Goal: Find specific page/section: Find specific page/section

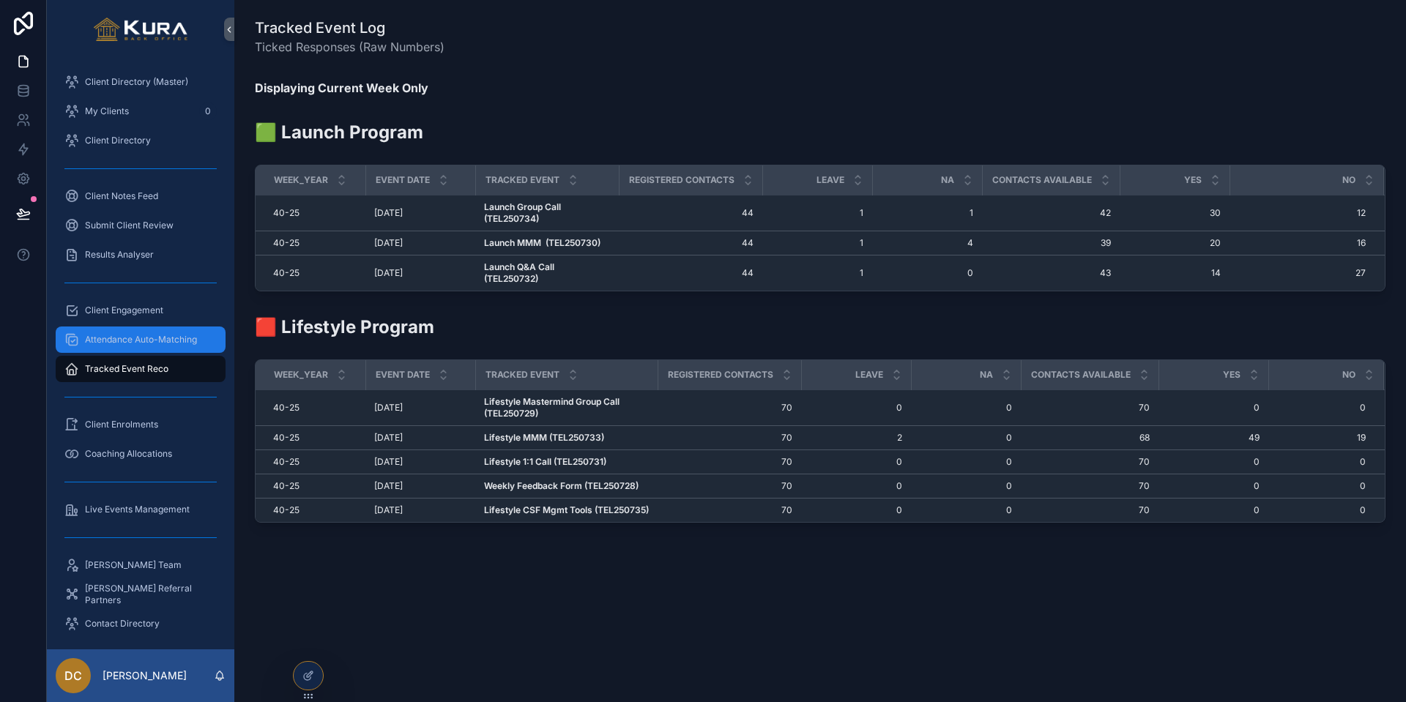
scroll to position [0, 3]
click at [167, 344] on span "Attendance Auto-Matching" at bounding box center [141, 340] width 112 height 12
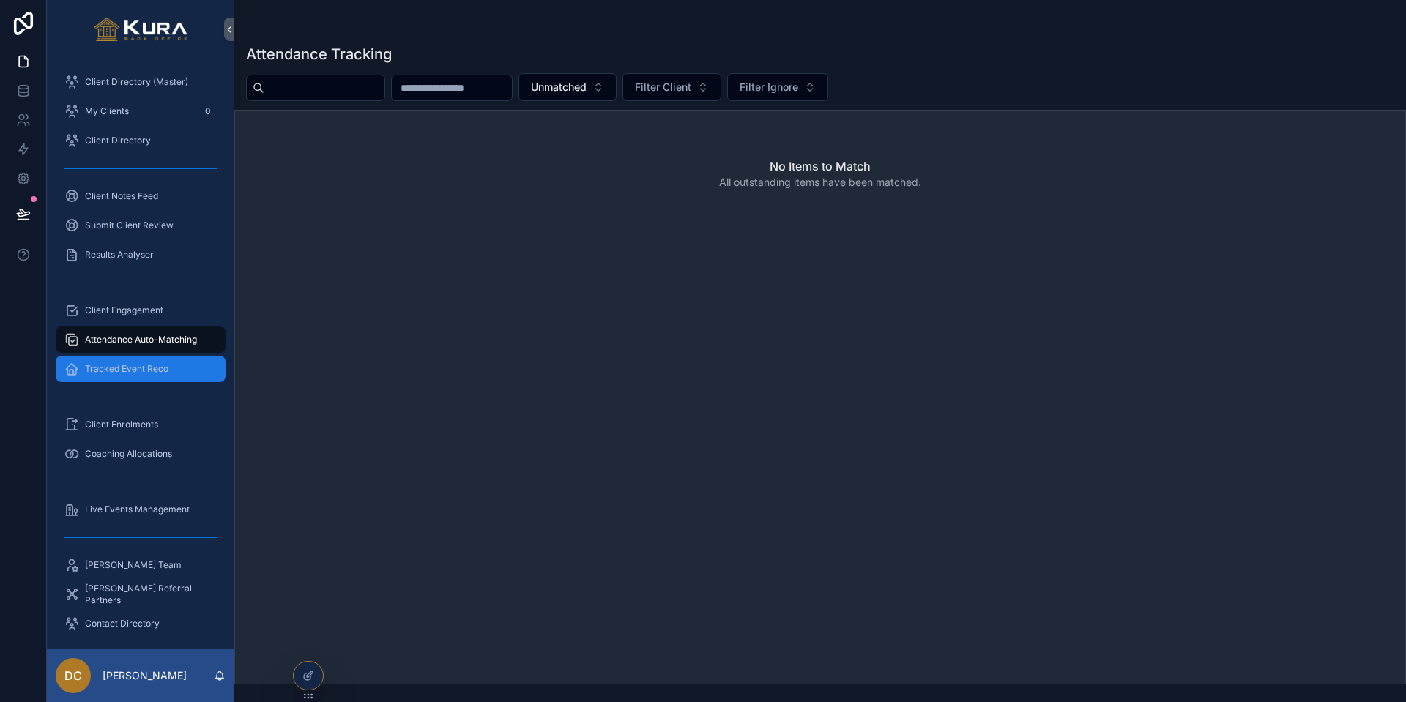
click at [141, 361] on div "Tracked Event Reco" at bounding box center [140, 368] width 152 height 23
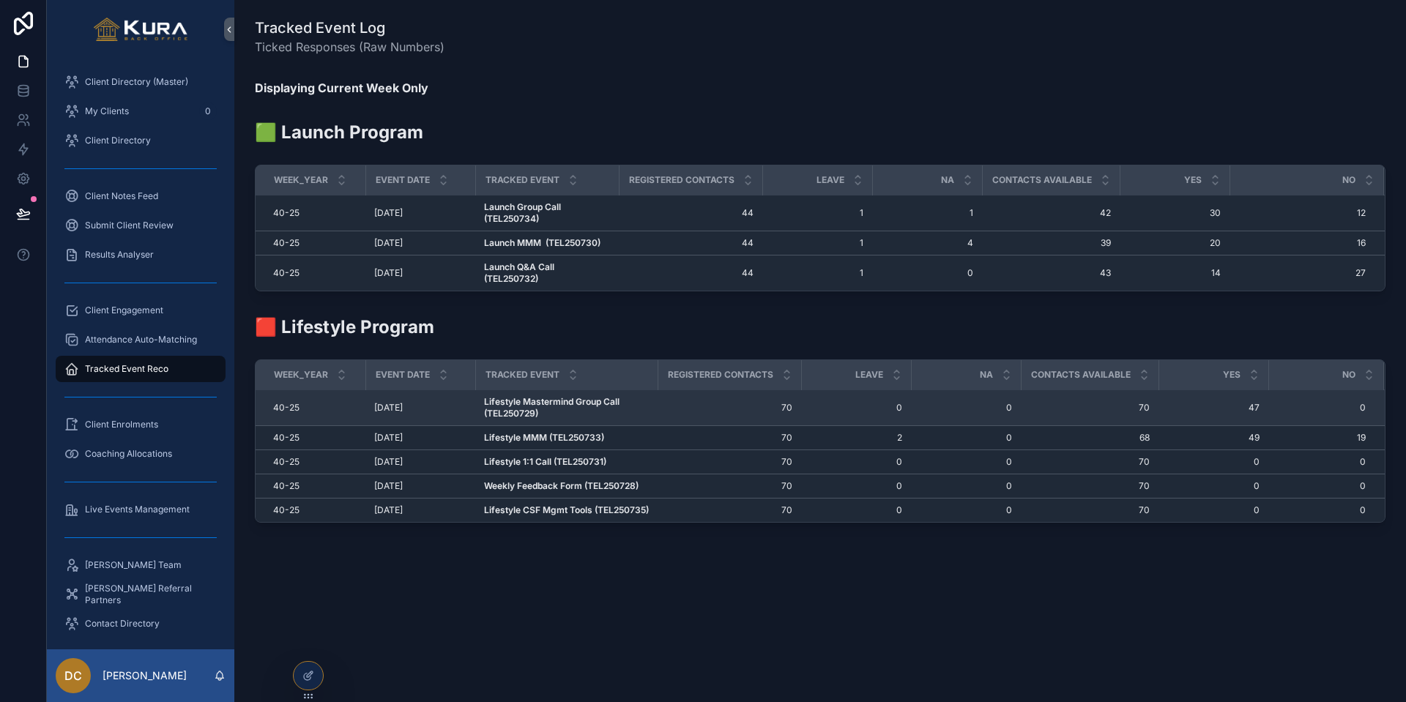
click at [585, 403] on strong "Lifestyle Mastermind Group Call (TEL250729)" at bounding box center [553, 407] width 138 height 23
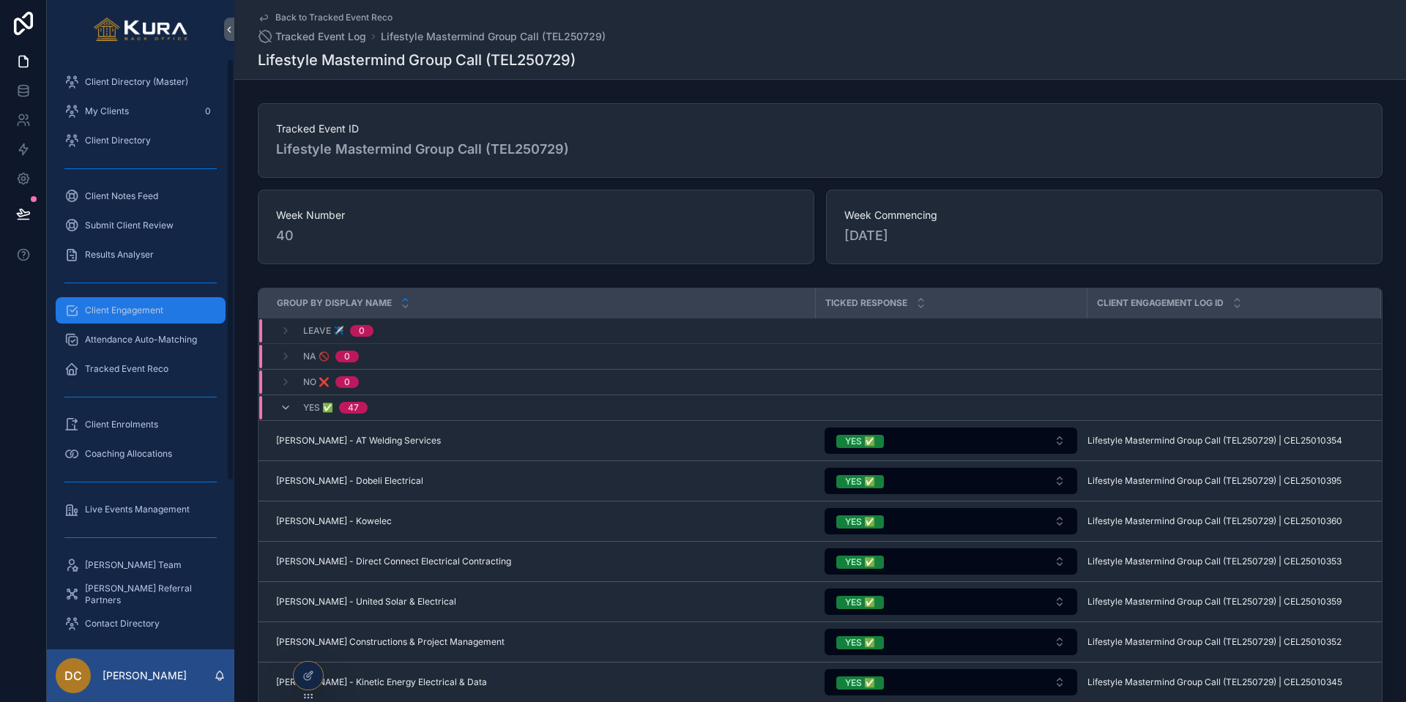
click at [174, 308] on div "Client Engagement" at bounding box center [140, 310] width 152 height 23
